Goal: Information Seeking & Learning: Find specific page/section

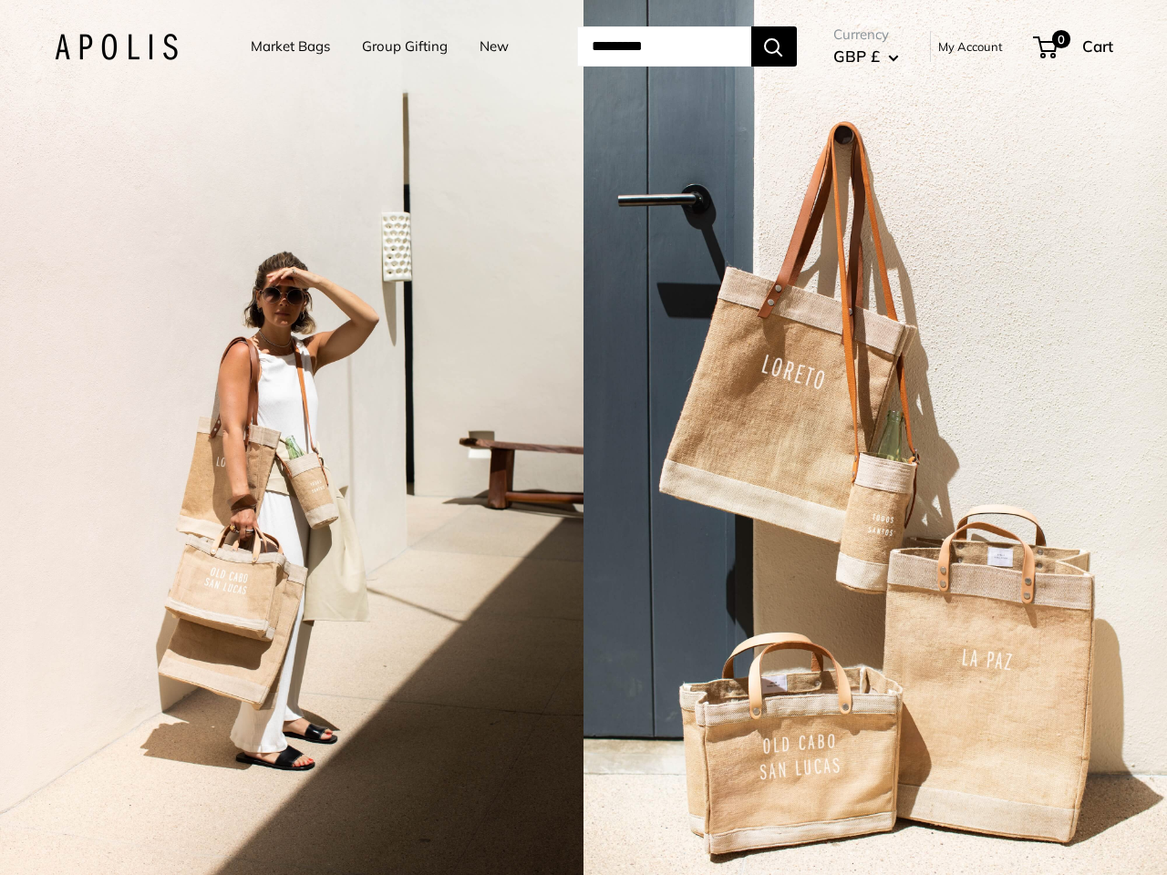
click at [583, 46] on input "Search..." at bounding box center [664, 46] width 174 height 40
click at [686, 46] on input "Search..." at bounding box center [664, 46] width 174 height 40
click at [292, 437] on div "2 / 7" at bounding box center [291, 437] width 583 height 875
click at [875, 437] on div "2 / 7" at bounding box center [874, 437] width 583 height 875
